Goal: Navigation & Orientation: Understand site structure

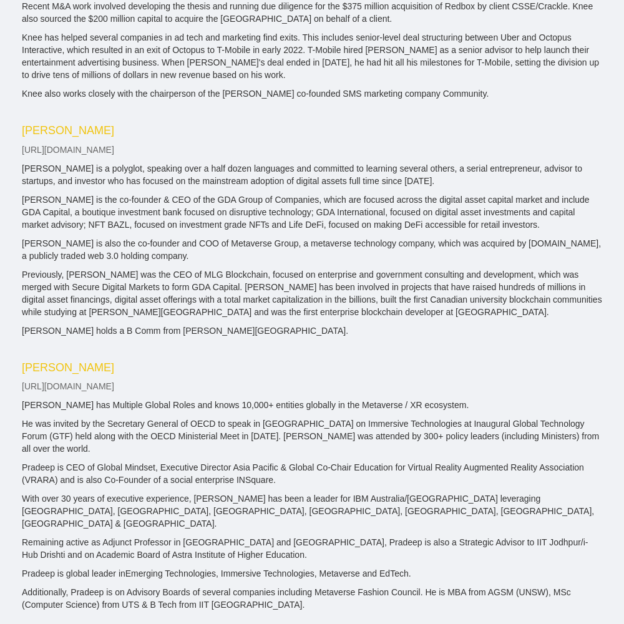
scroll to position [2166, 0]
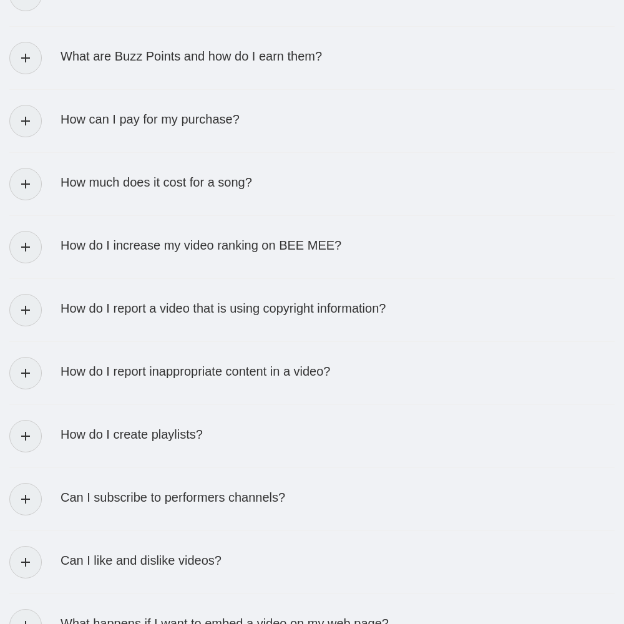
scroll to position [2463, 0]
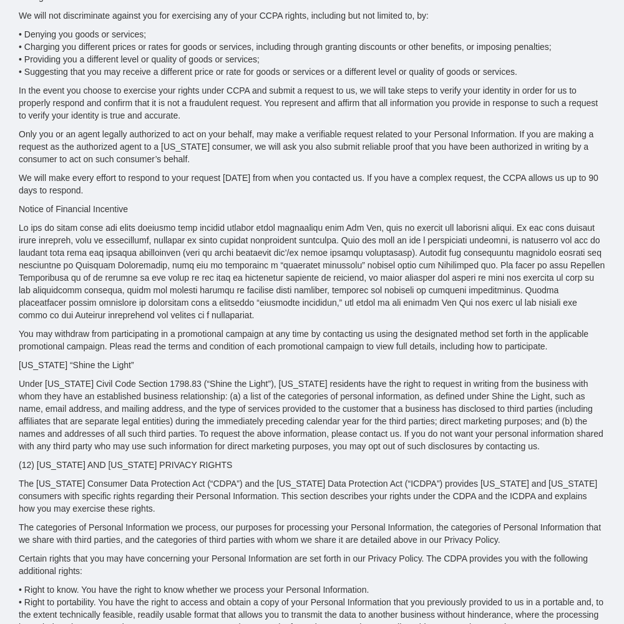
scroll to position [5619, 0]
